Goal: Task Accomplishment & Management: Complete application form

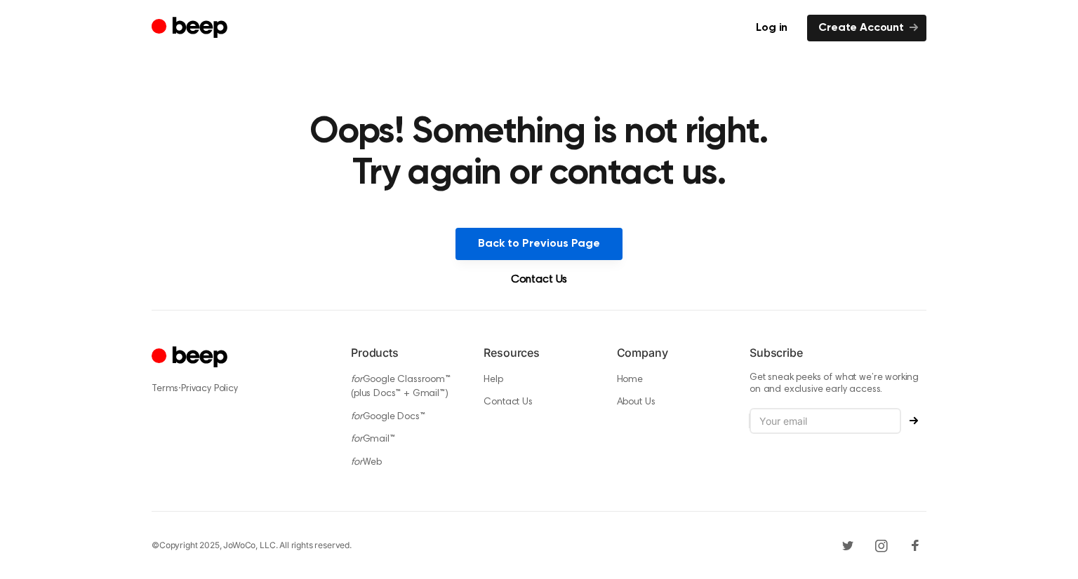
click at [596, 241] on button "Back to Previous Page" at bounding box center [538, 244] width 167 height 32
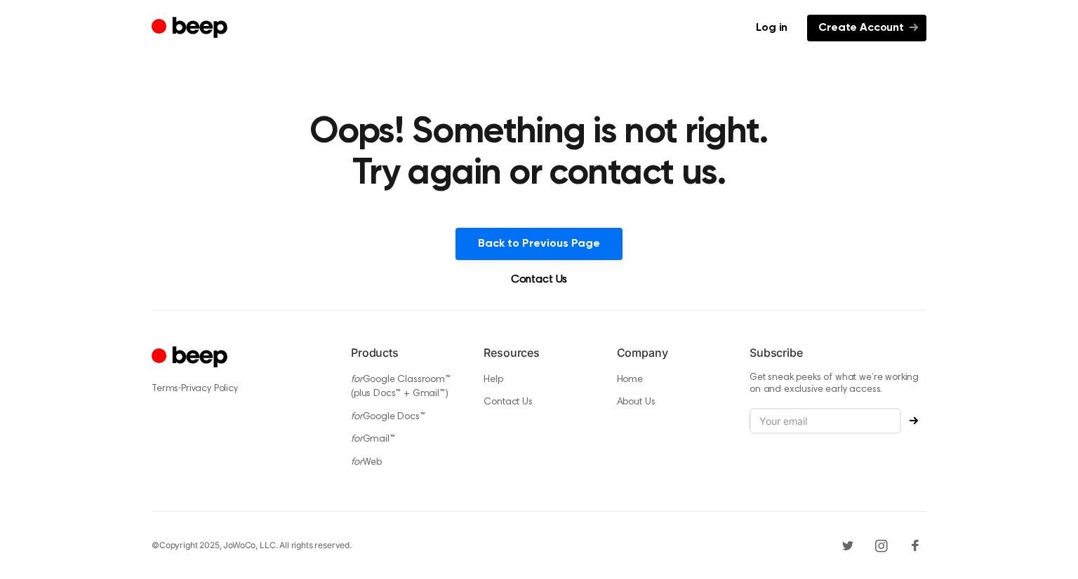
click at [882, 37] on link "Create Account" at bounding box center [866, 28] width 119 height 27
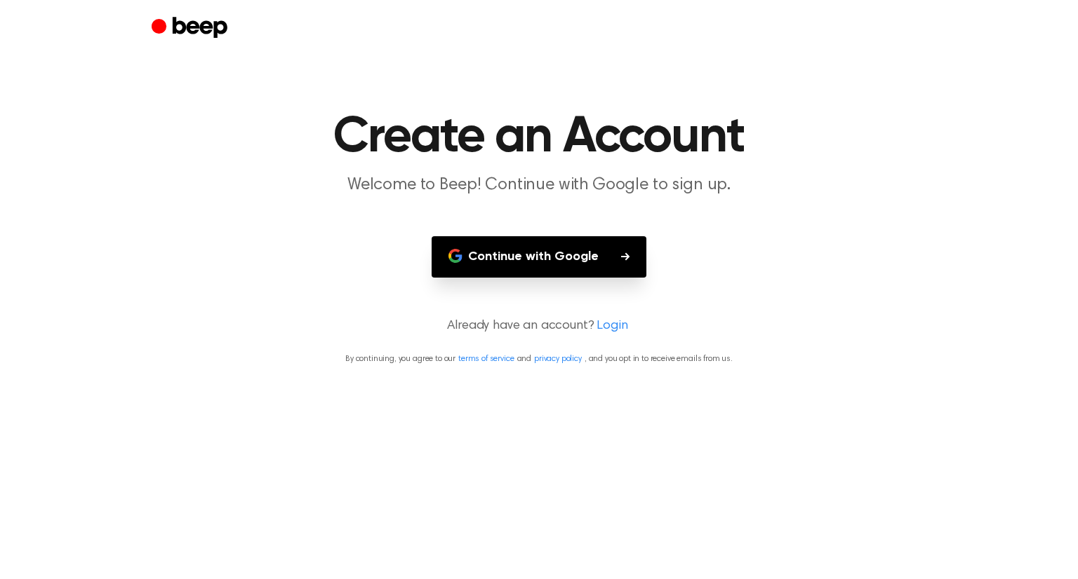
click at [596, 245] on button "Continue with Google" at bounding box center [538, 256] width 215 height 41
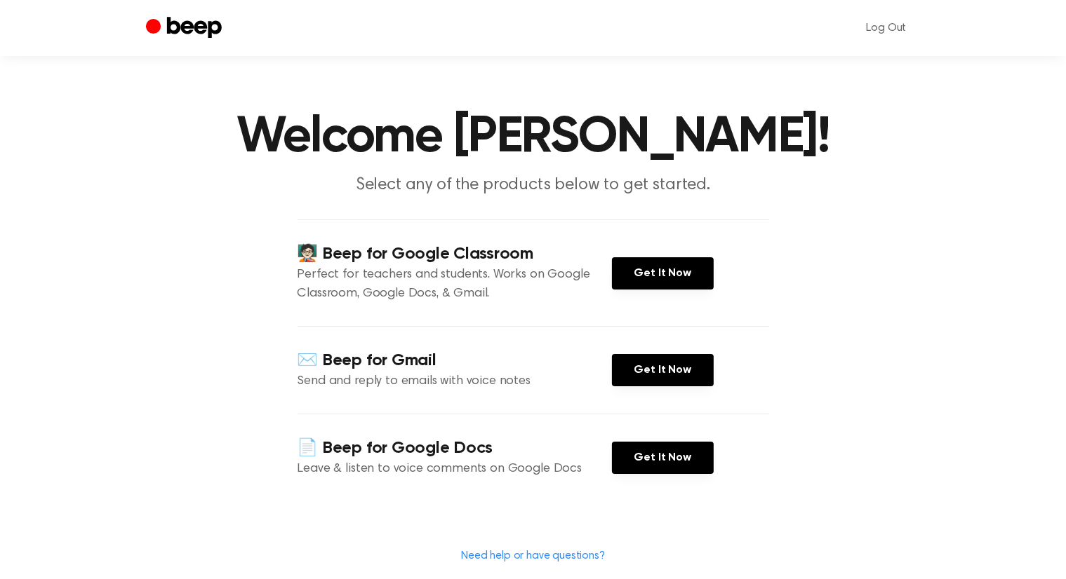
scroll to position [140, 0]
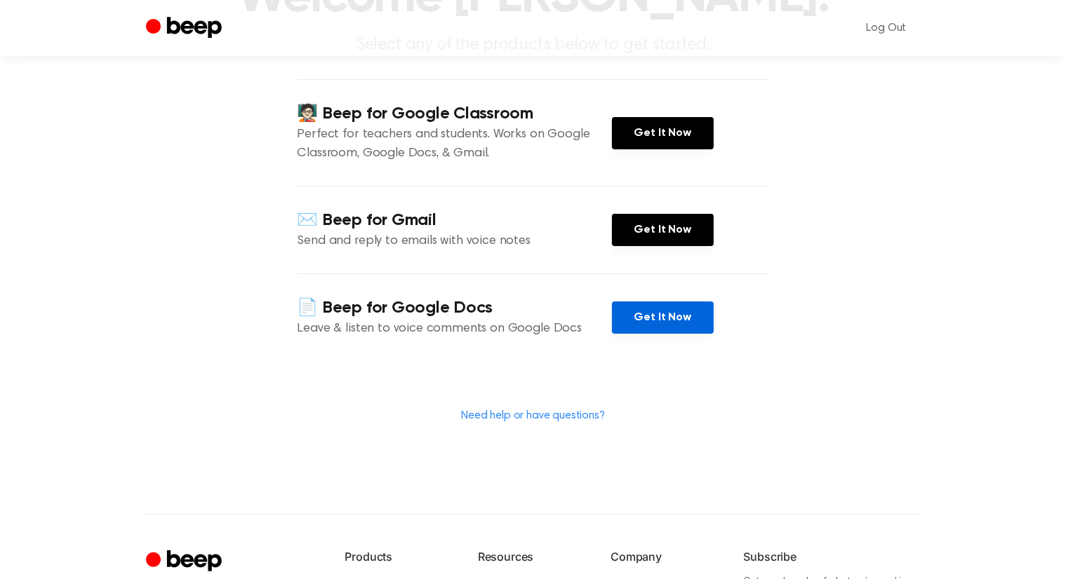
click at [663, 314] on link "Get It Now" at bounding box center [663, 318] width 102 height 32
